Goal: Check status: Check status

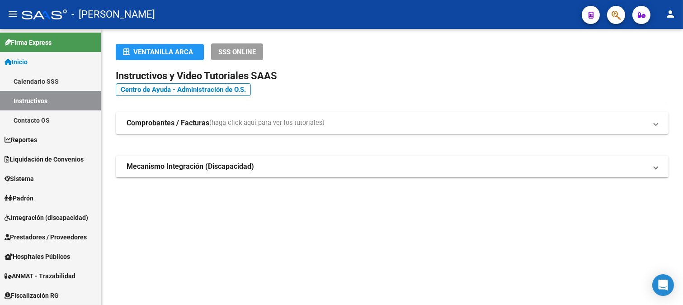
click at [626, 14] on mat-toolbar "menu - osetya person" at bounding box center [341, 14] width 683 height 29
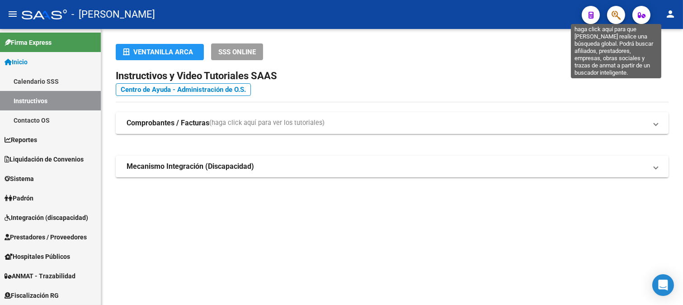
click at [621, 17] on icon "button" at bounding box center [616, 15] width 9 height 10
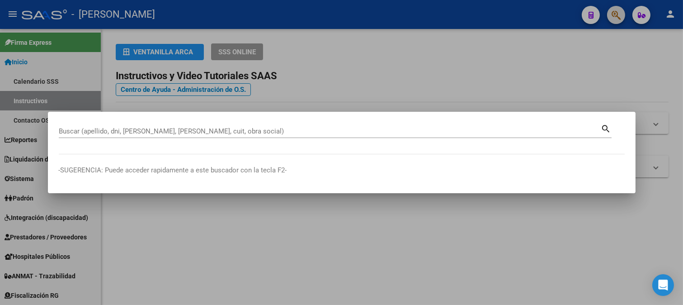
paste input "49356259"
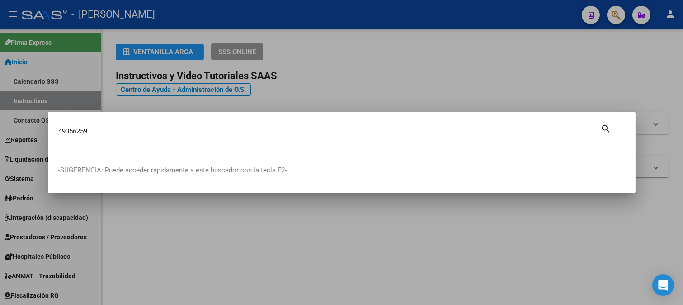
type input "49356259"
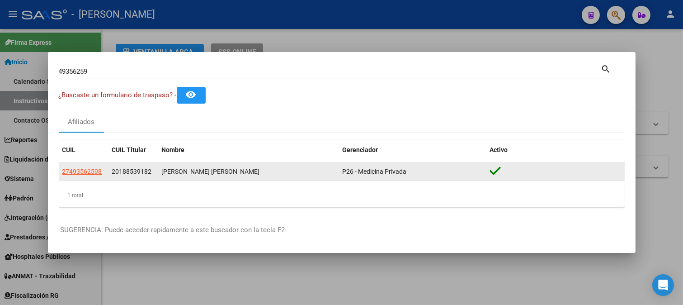
click at [83, 178] on datatable-body-cell "27493562598" at bounding box center [84, 172] width 50 height 18
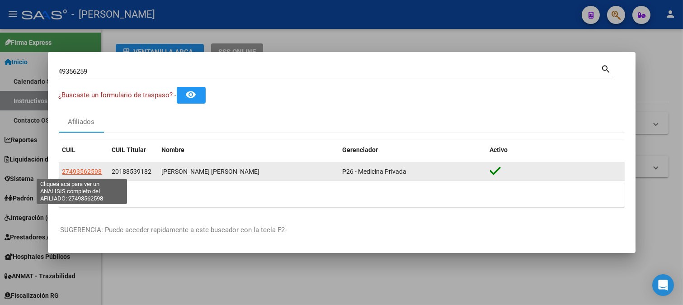
click at [86, 170] on span "27493562598" at bounding box center [82, 171] width 40 height 7
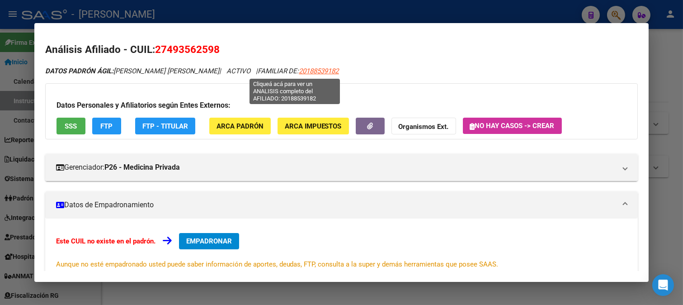
click at [299, 70] on span "20188539182" at bounding box center [319, 71] width 40 height 8
type textarea "20188539182"
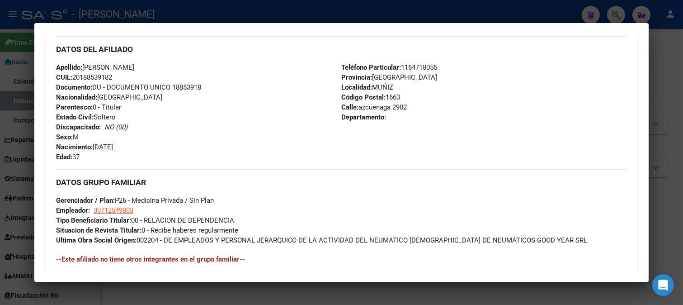
scroll to position [301, 0]
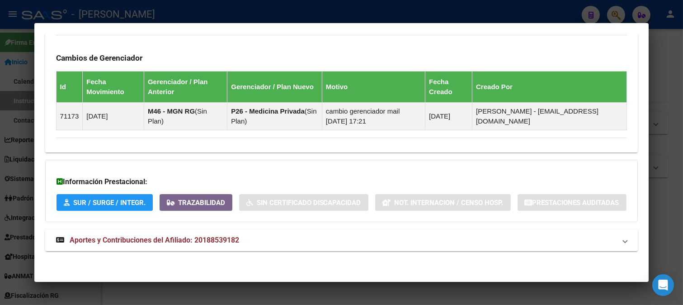
click at [250, 233] on mat-expansion-panel-header "Aportes y Contribuciones del Afiliado: 20188539182" at bounding box center [341, 240] width 593 height 22
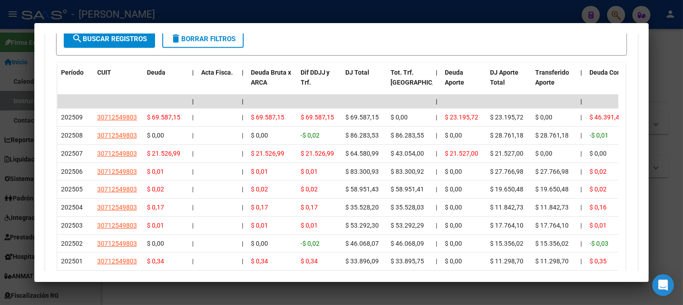
scroll to position [887, 0]
click at [0, 142] on div at bounding box center [341, 152] width 683 height 305
